Goal: Information Seeking & Learning: Learn about a topic

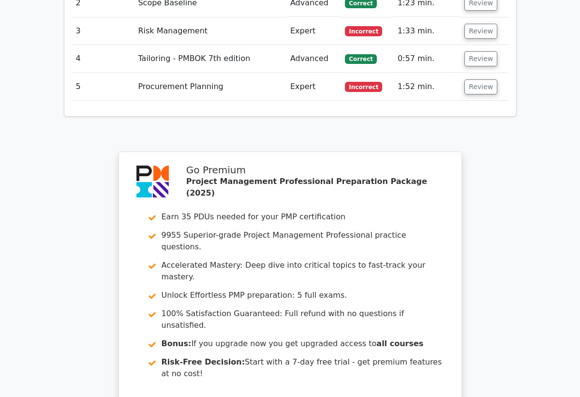
scroll to position [1432, 0]
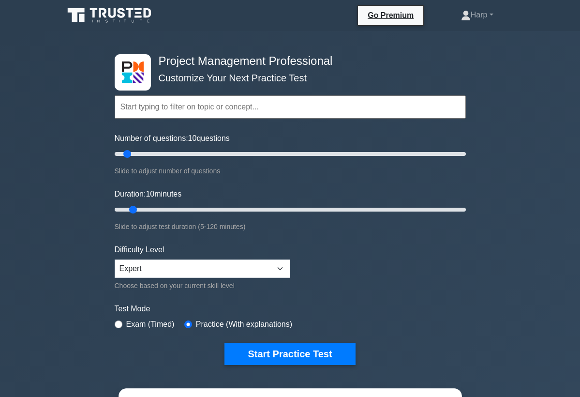
click at [116, 324] on input "radio" at bounding box center [119, 324] width 8 height 8
radio input "true"
click at [191, 320] on input "radio" at bounding box center [188, 324] width 8 height 8
radio input "true"
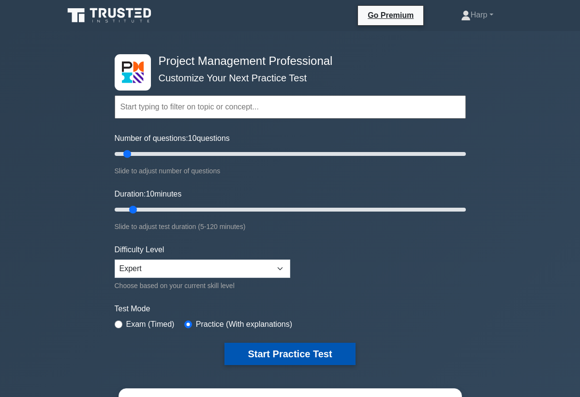
click at [262, 354] on button "Start Practice Test" at bounding box center [289, 353] width 131 height 22
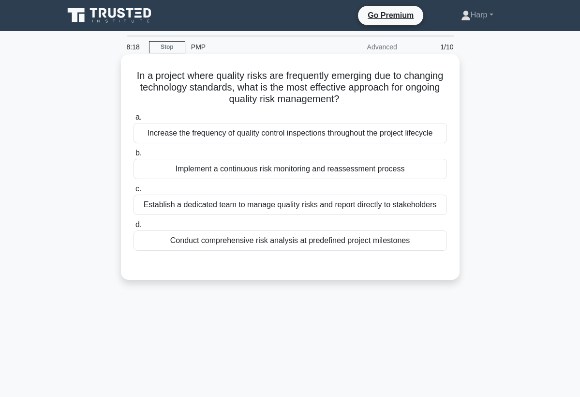
click at [301, 139] on div "Increase the frequency of quality control inspections throughout the project li…" at bounding box center [290, 133] width 313 height 20
click at [134, 120] on input "a. Increase the frequency of quality control inspections throughout the project…" at bounding box center [134, 117] width 0 height 6
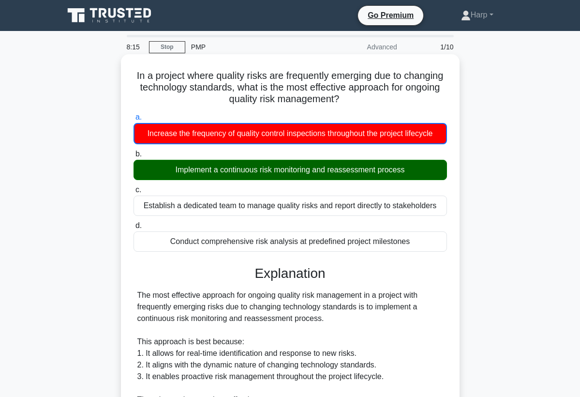
click at [438, 275] on h3 "Explanation" at bounding box center [290, 273] width 302 height 16
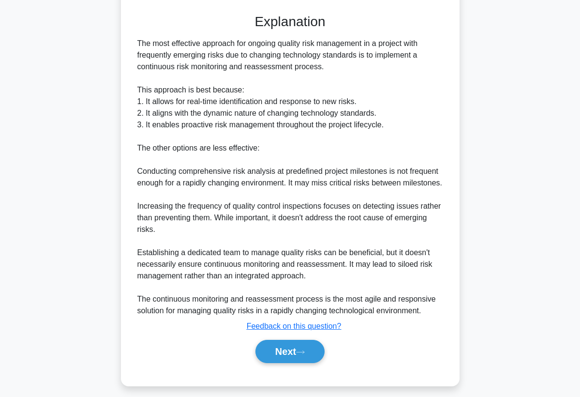
scroll to position [270, 0]
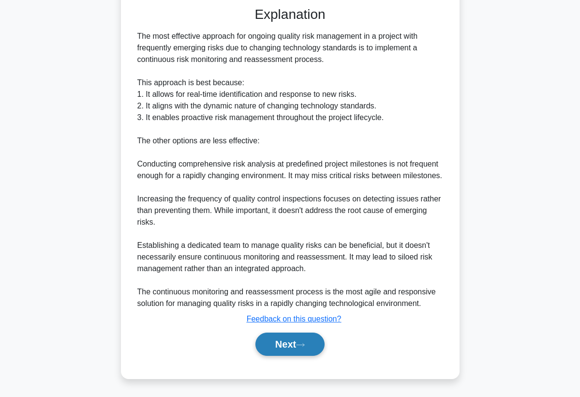
click at [287, 350] on button "Next" at bounding box center [289, 343] width 69 height 23
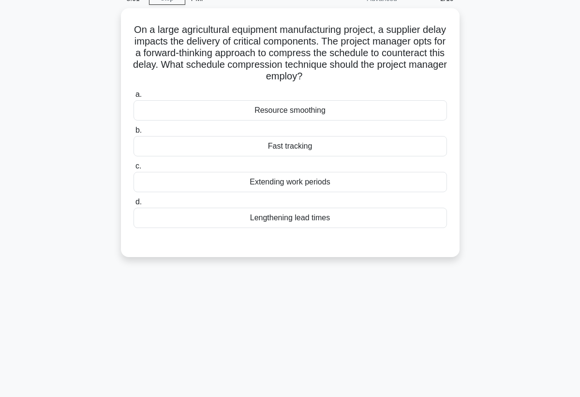
scroll to position [29, 0]
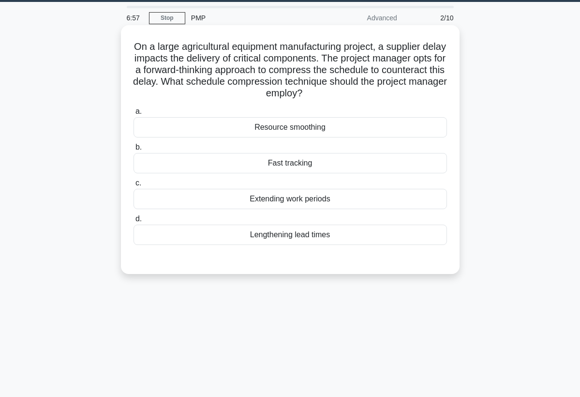
click at [283, 132] on div "Resource smoothing" at bounding box center [290, 127] width 313 height 20
click at [134, 115] on input "a. Resource smoothing" at bounding box center [134, 111] width 0 height 6
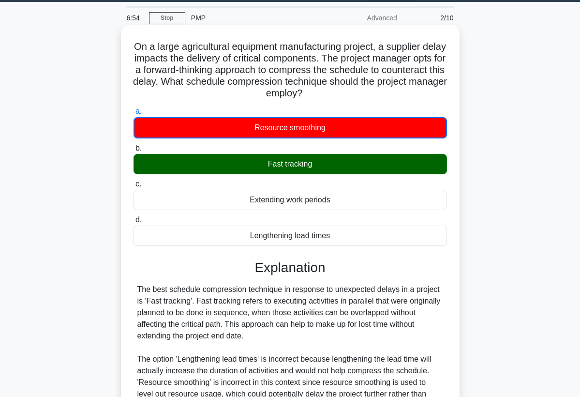
click at [380, 263] on h3 "Explanation" at bounding box center [290, 267] width 302 height 16
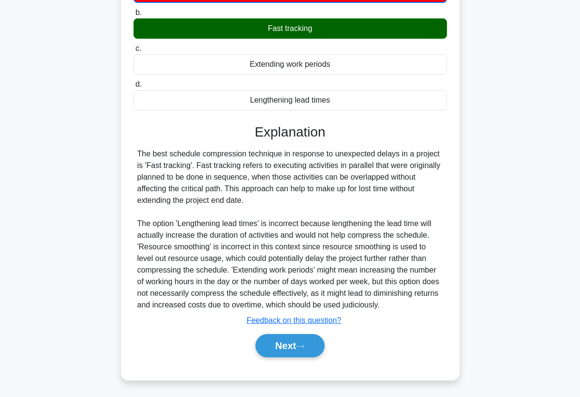
scroll to position [166, 0]
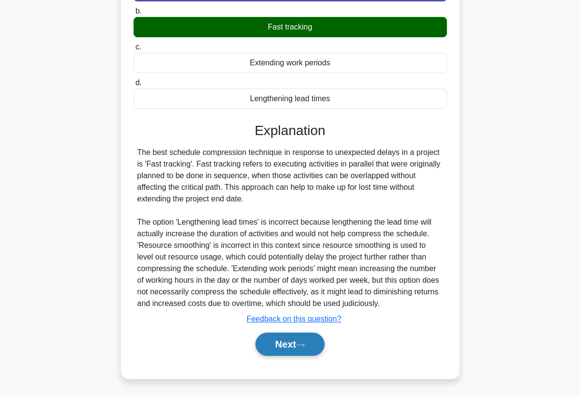
click at [282, 351] on button "Next" at bounding box center [289, 343] width 69 height 23
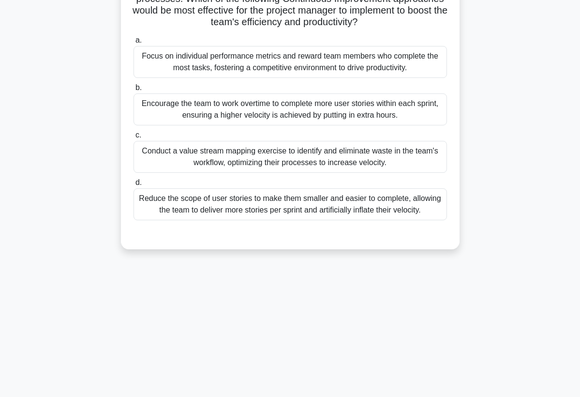
click at [282, 351] on div "6:32 Stop PMP Advanced 3/10 In a software development project using Agile metho…" at bounding box center [290, 151] width 464 height 484
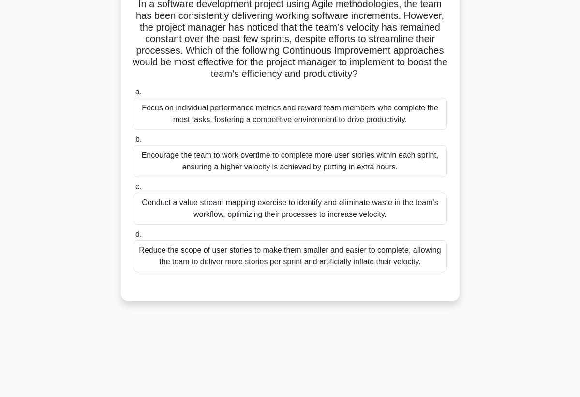
scroll to position [84, 0]
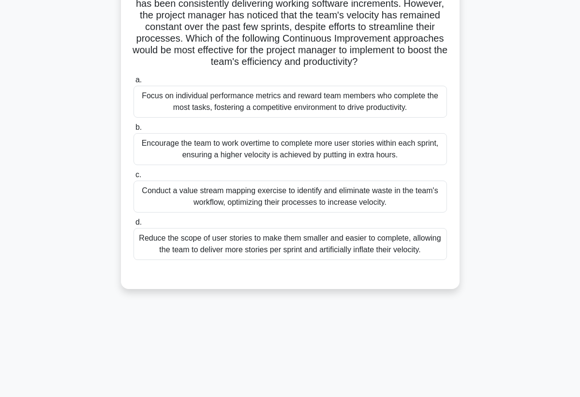
click at [263, 204] on div "Conduct a value stream mapping exercise to identify and eliminate waste in the …" at bounding box center [290, 196] width 313 height 32
click at [134, 178] on input "c. Conduct a value stream mapping exercise to identify and eliminate waste in t…" at bounding box center [134, 175] width 0 height 6
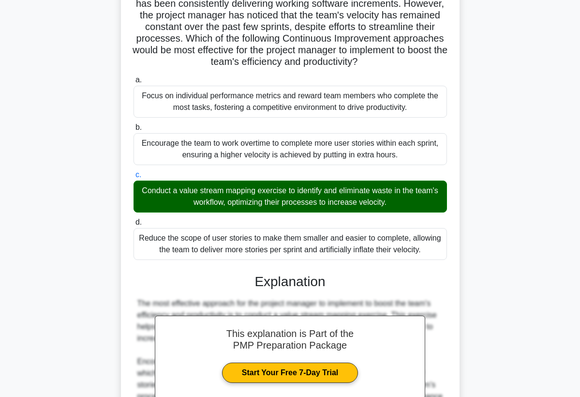
click at [405, 283] on h3 "Explanation" at bounding box center [290, 281] width 302 height 16
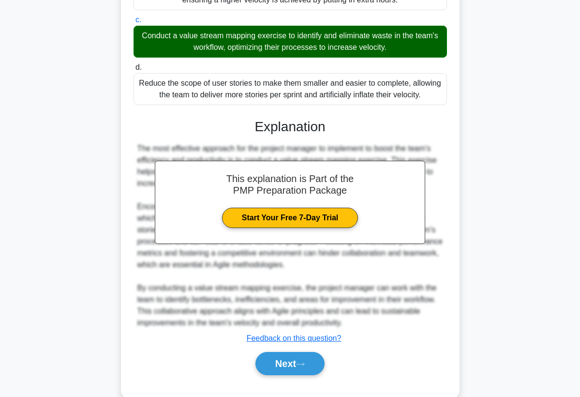
scroll to position [258, 0]
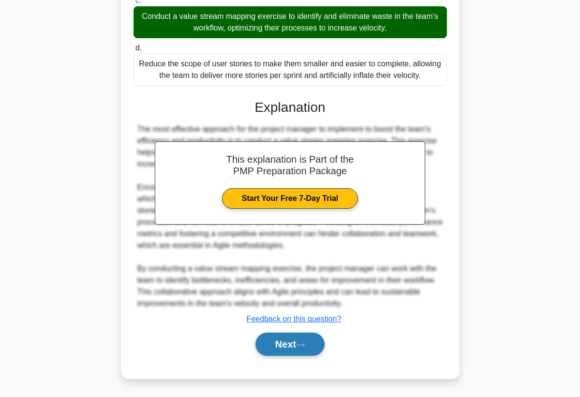
click at [305, 342] on icon at bounding box center [300, 344] width 9 height 5
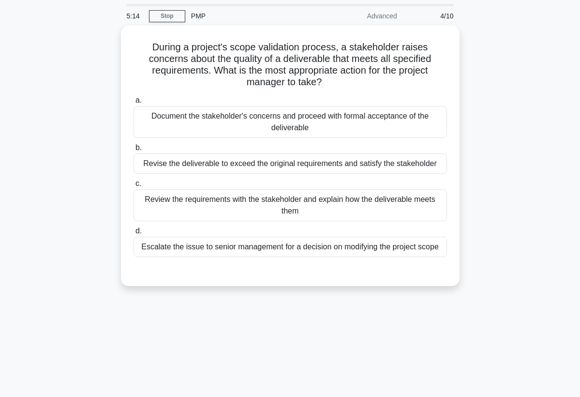
scroll to position [29, 0]
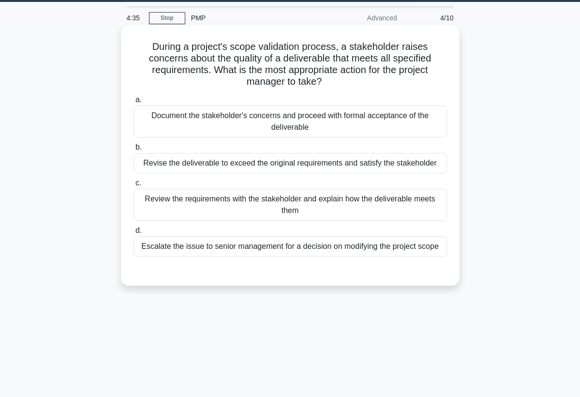
click at [240, 189] on div "Review the requirements with the stakeholder and explain how the deliverable me…" at bounding box center [290, 205] width 313 height 32
click at [134, 186] on input "c. Review the requirements with the stakeholder and explain how the deliverable…" at bounding box center [134, 183] width 0 height 6
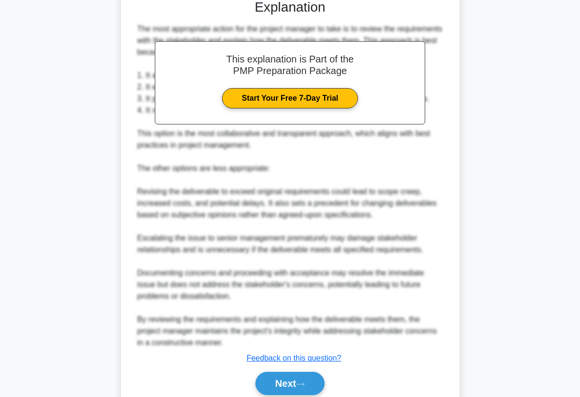
scroll to position [319, 0]
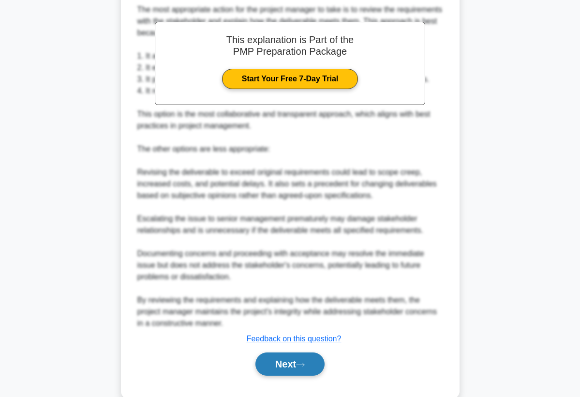
click at [274, 352] on button "Next" at bounding box center [289, 363] width 69 height 23
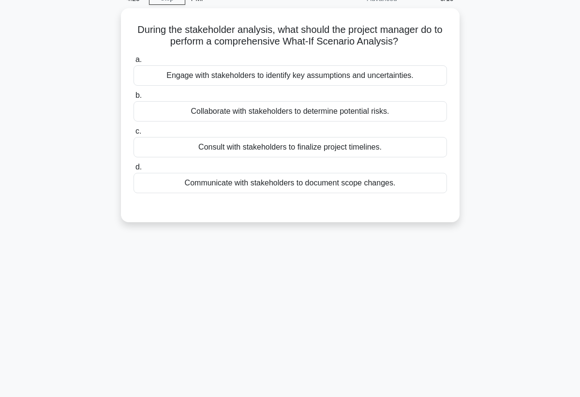
scroll to position [29, 0]
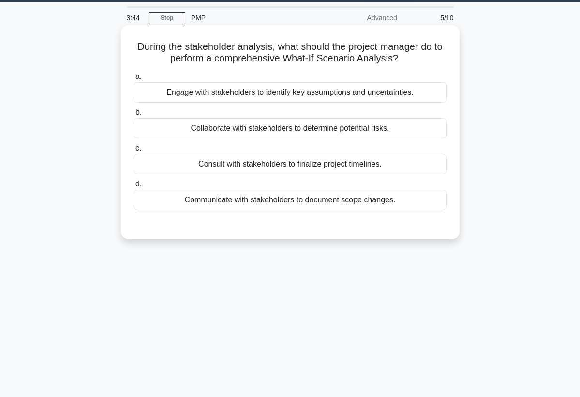
click at [204, 95] on div "Engage with stakeholders to identify key assumptions and uncertainties." at bounding box center [290, 92] width 313 height 20
click at [134, 80] on input "a. Engage with stakeholders to identify key assumptions and uncertainties." at bounding box center [134, 77] width 0 height 6
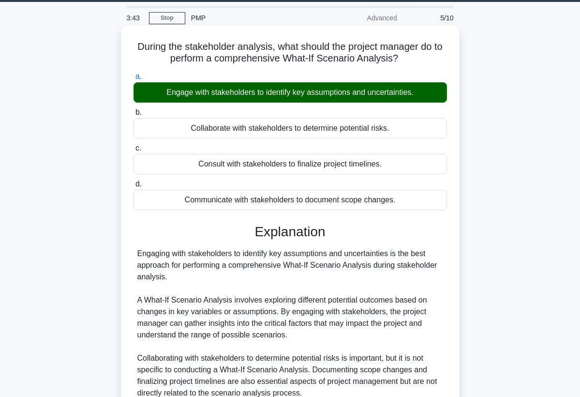
click at [445, 250] on div "Engaging with stakeholders to identify key assumptions and uncertainties is the…" at bounding box center [290, 323] width 313 height 151
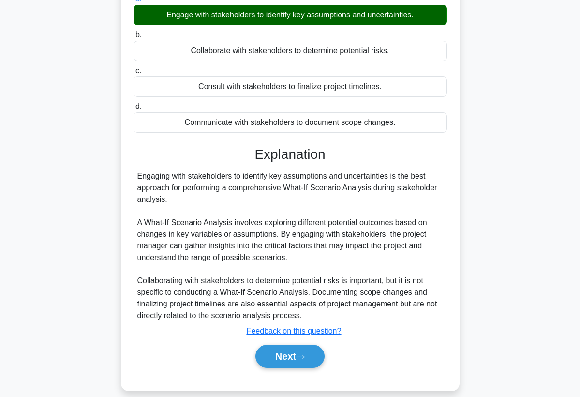
scroll to position [126, 0]
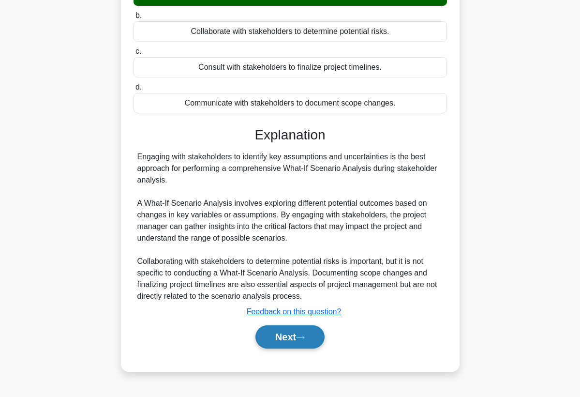
click at [298, 333] on button "Next" at bounding box center [289, 336] width 69 height 23
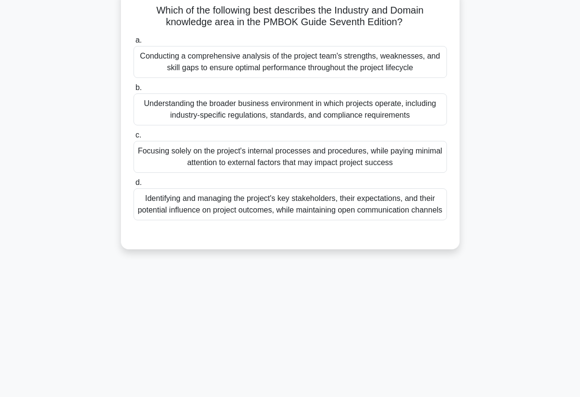
scroll to position [48, 0]
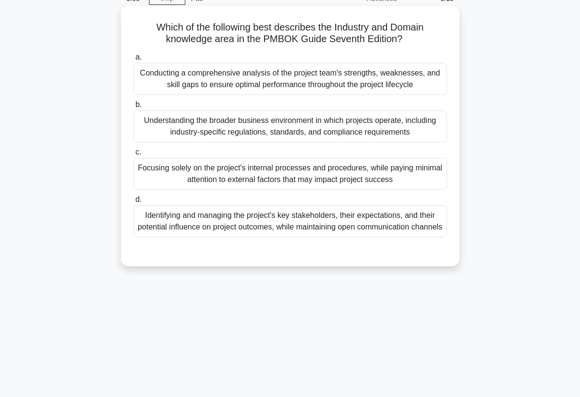
click at [273, 129] on div "Understanding the broader business environment in which projects operate, inclu…" at bounding box center [290, 126] width 313 height 32
click at [134, 108] on input "b. Understanding the broader business environment in which projects operate, in…" at bounding box center [134, 105] width 0 height 6
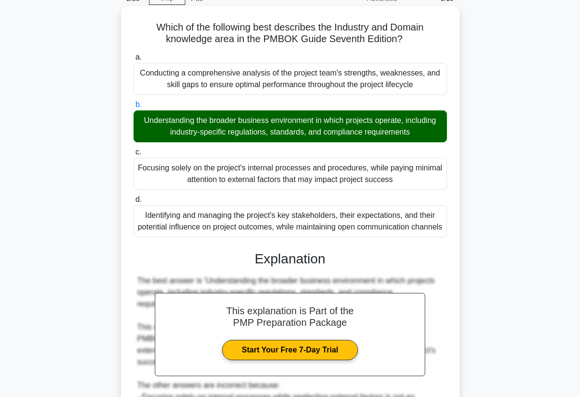
click at [422, 267] on h3 "Explanation" at bounding box center [290, 259] width 302 height 16
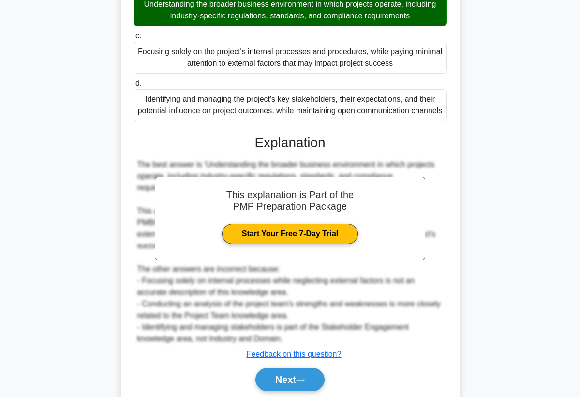
scroll to position [184, 0]
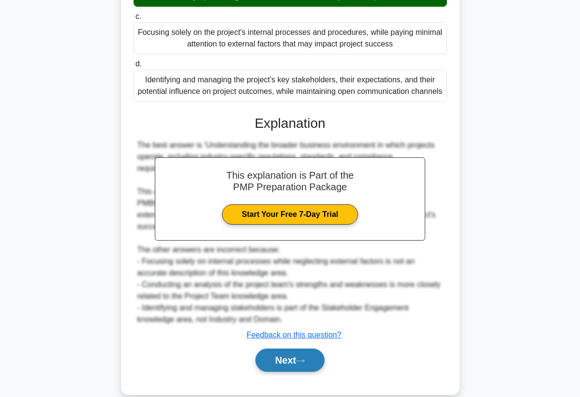
click at [290, 360] on button "Next" at bounding box center [289, 359] width 69 height 23
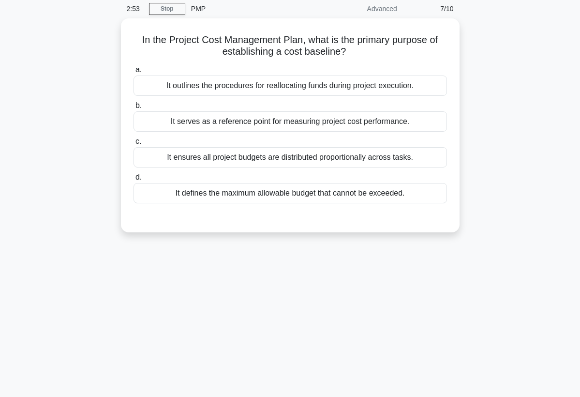
scroll to position [29, 0]
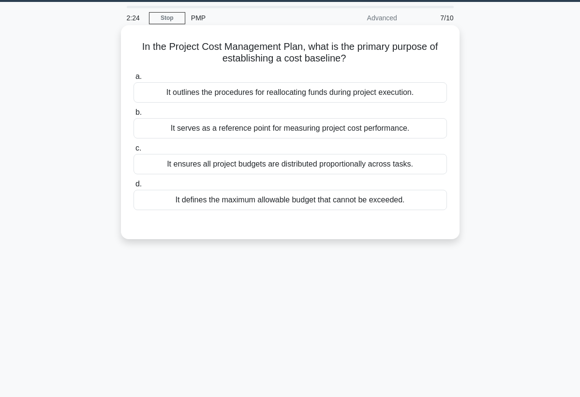
click at [323, 131] on div "It serves as a reference point for measuring project cost performance." at bounding box center [290, 128] width 313 height 20
click at [134, 116] on input "b. It serves as a reference point for measuring project cost performance." at bounding box center [134, 112] width 0 height 6
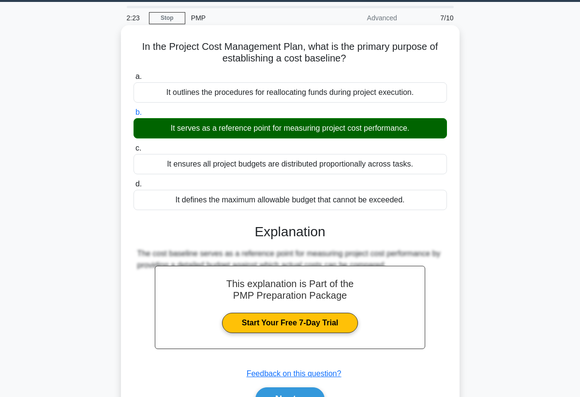
click at [419, 231] on h3 "Explanation" at bounding box center [290, 231] width 302 height 16
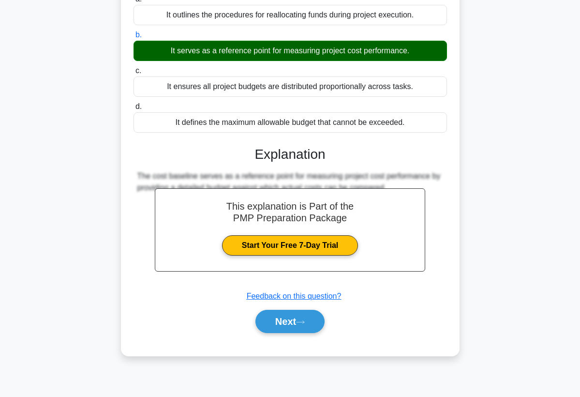
scroll to position [126, 0]
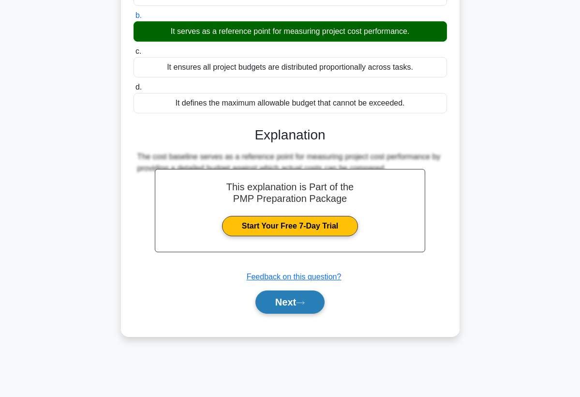
click at [310, 301] on button "Next" at bounding box center [289, 301] width 69 height 23
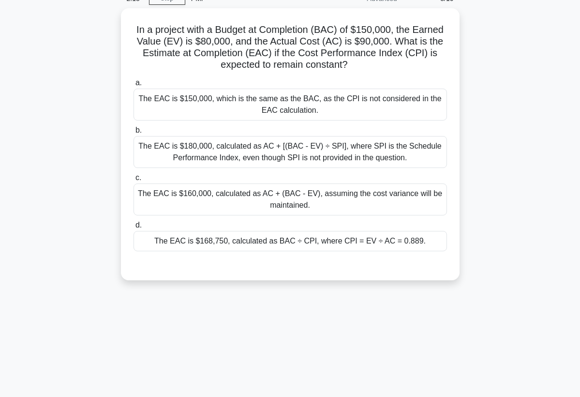
scroll to position [29, 0]
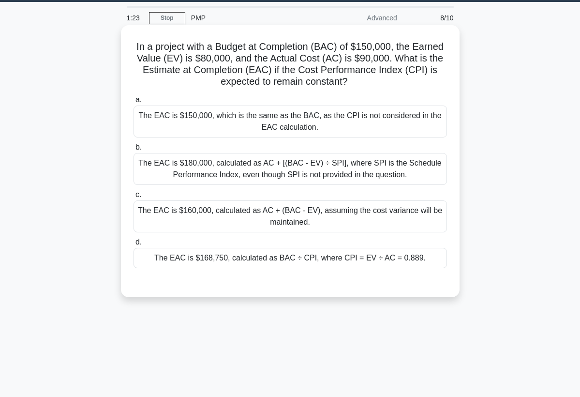
click at [254, 260] on div "The EAC is $168,750, calculated as BAC ÷ CPI, where CPI = EV ÷ AC = 0.889." at bounding box center [290, 258] width 313 height 20
click at [134, 245] on input "d. The EAC is $168,750, calculated as BAC ÷ CPI, where CPI = EV ÷ AC = 0.889." at bounding box center [134, 242] width 0 height 6
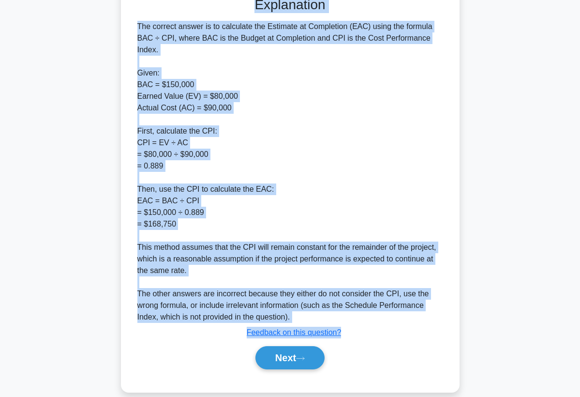
scroll to position [327, 0]
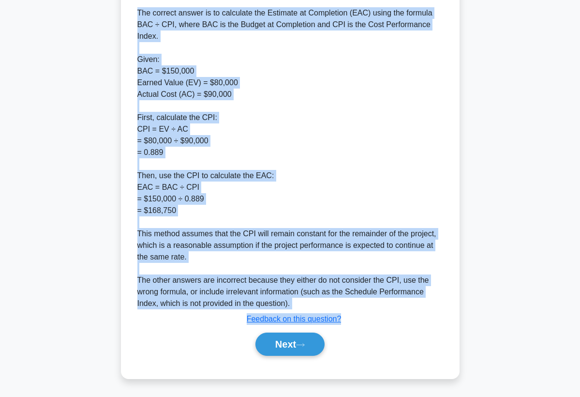
drag, startPoint x: 132, startPoint y: 42, endPoint x: 195, endPoint y: 396, distance: 360.2
click at [195, 396] on main "1:15 Stop PMP Advanced 8/10 In a project with a Budget at Completion (BAC) of $…" at bounding box center [290, 49] width 580 height 693
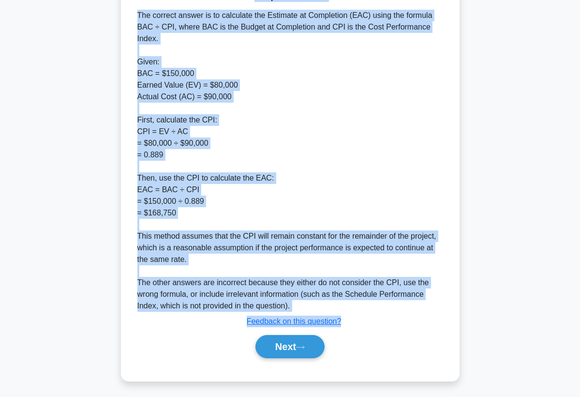
copy div "In a project with a Budget at Completion (BAC) of $150,000, the Earned Value (E…"
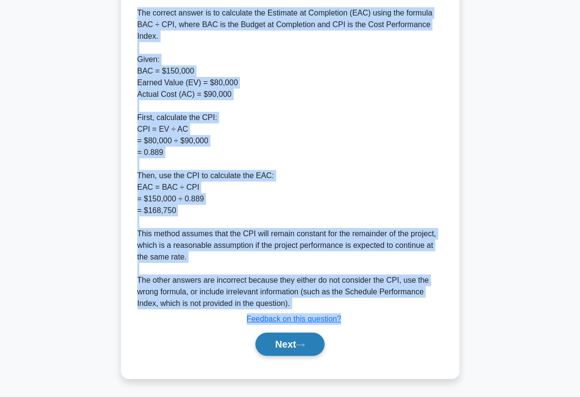
click at [294, 336] on button "Next" at bounding box center [289, 343] width 69 height 23
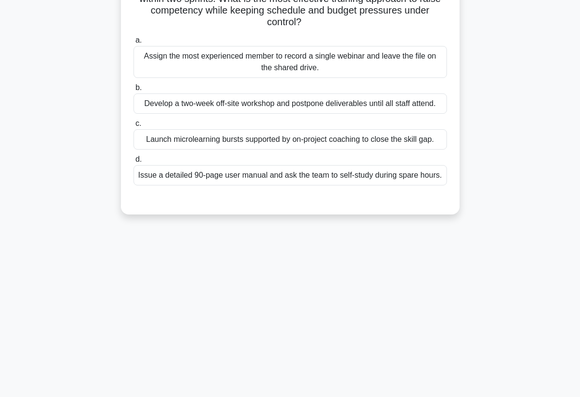
scroll to position [126, 0]
click at [304, 276] on div "1:12 Stop PMP Advanced 9/10 A distributed project team adopts a new collaborati…" at bounding box center [290, 151] width 464 height 484
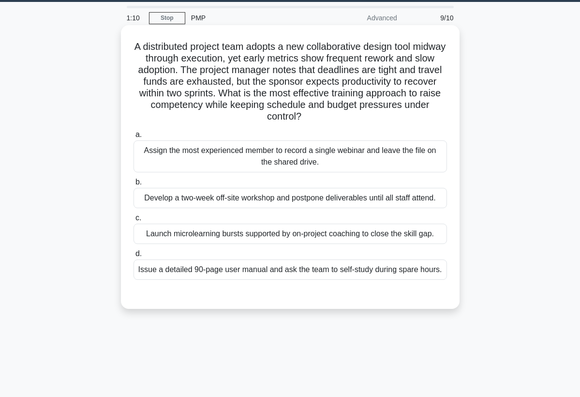
scroll to position [10, 0]
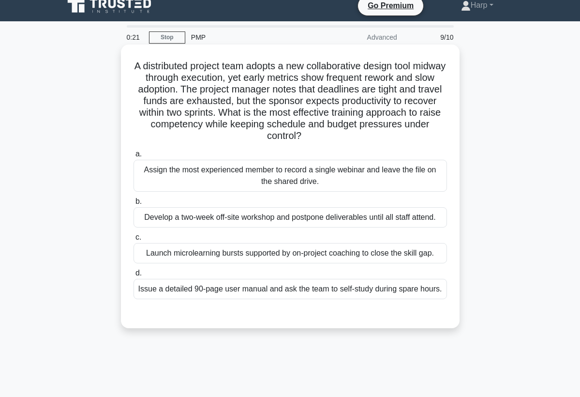
click at [268, 252] on div "Launch microlearning bursts supported by on-project coaching to close the skill…" at bounding box center [290, 253] width 313 height 20
click at [134, 240] on input "c. Launch microlearning bursts supported by on-project coaching to close the sk…" at bounding box center [134, 237] width 0 height 6
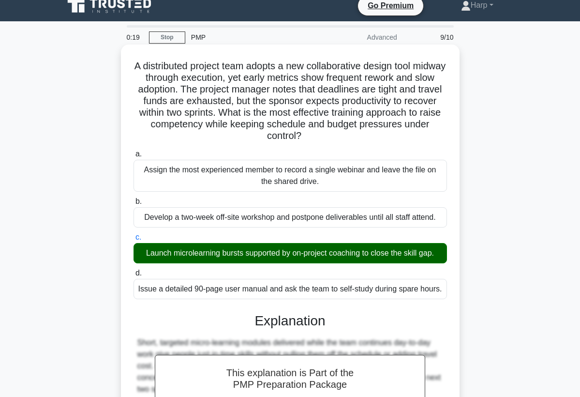
click at [432, 301] on div "a. Assign the most experienced member to record a single webinar and leave the …" at bounding box center [290, 223] width 325 height 155
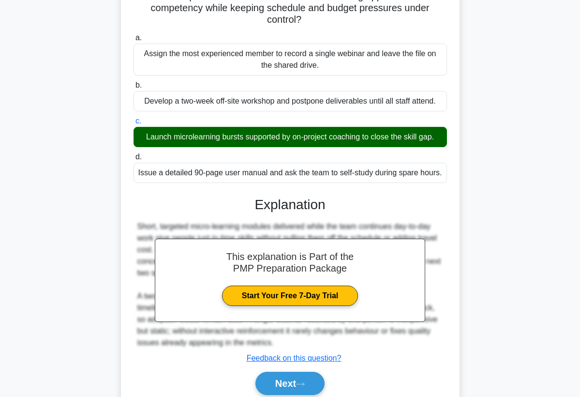
scroll to position [145, 0]
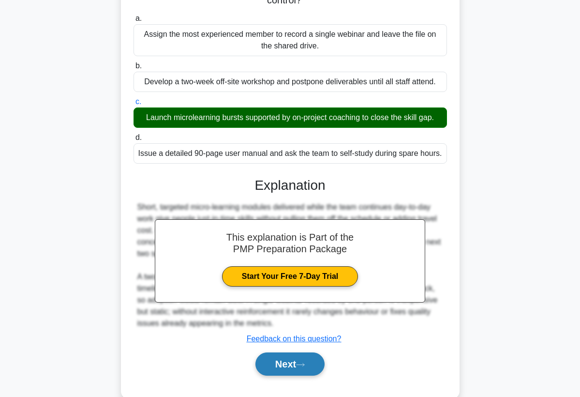
click at [309, 368] on button "Next" at bounding box center [289, 363] width 69 height 23
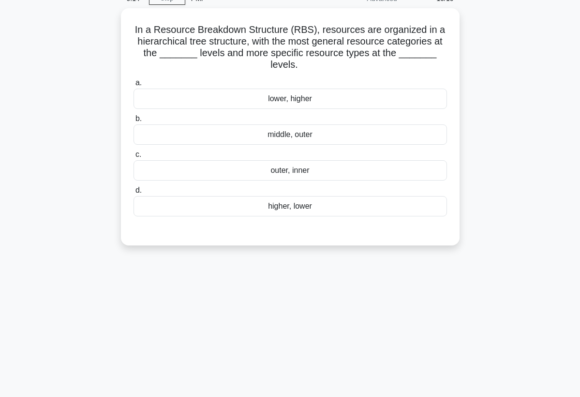
scroll to position [29, 0]
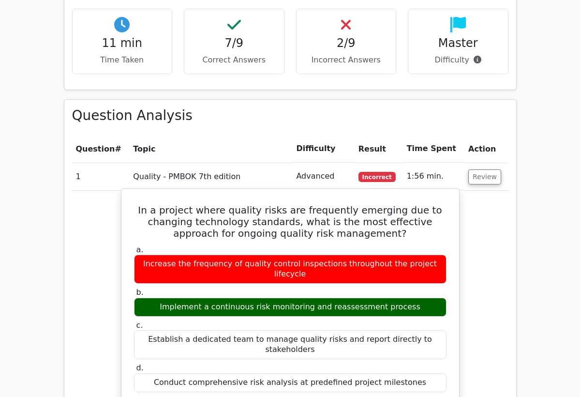
scroll to position [774, 0]
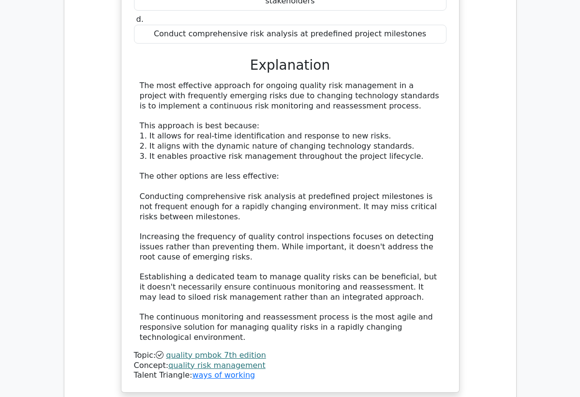
scroll to position [1122, 0]
